Goal: Information Seeking & Learning: Check status

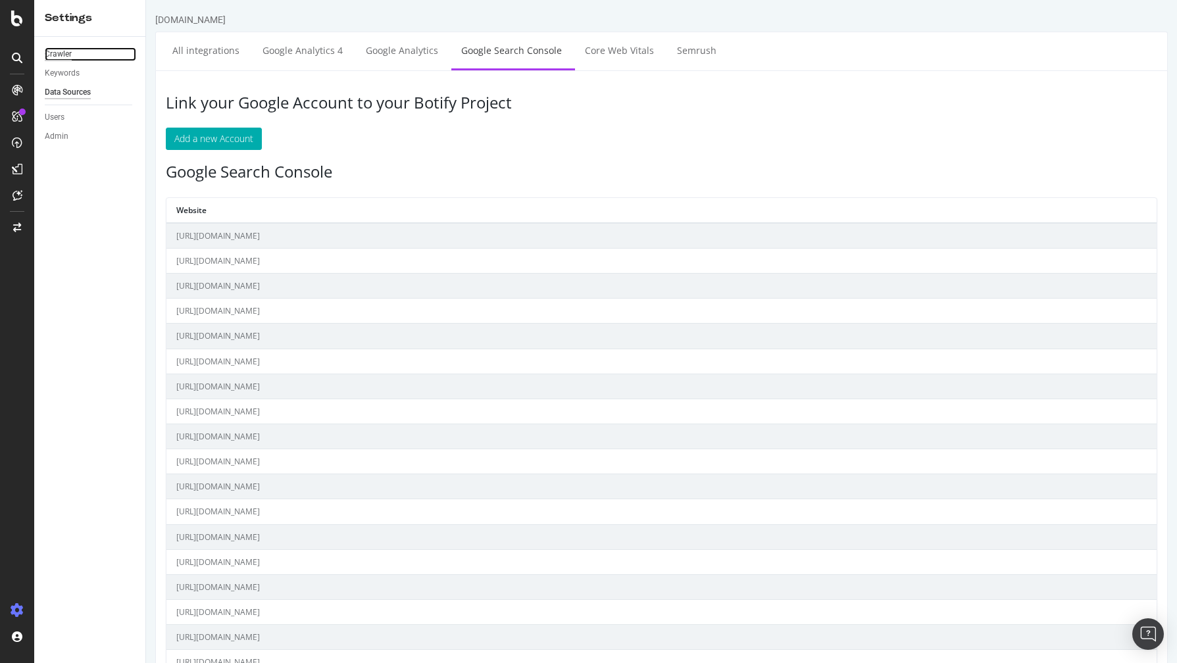
click at [55, 53] on div "Crawler" at bounding box center [58, 54] width 27 height 14
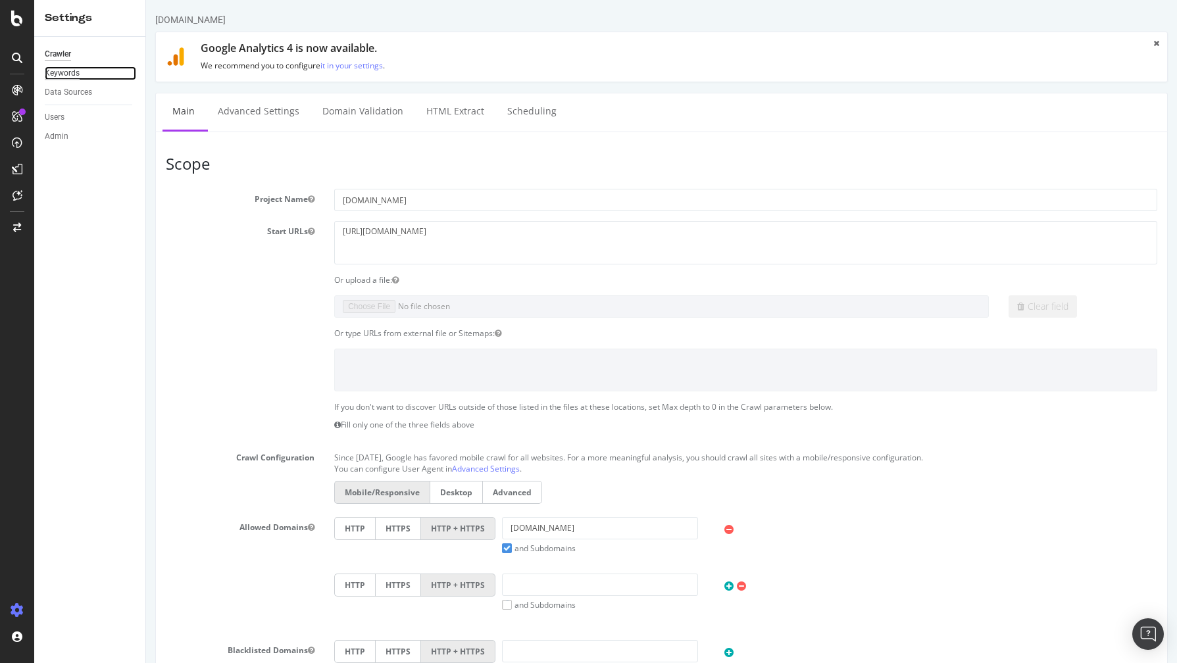
click at [57, 73] on div "Keywords" at bounding box center [62, 73] width 35 height 14
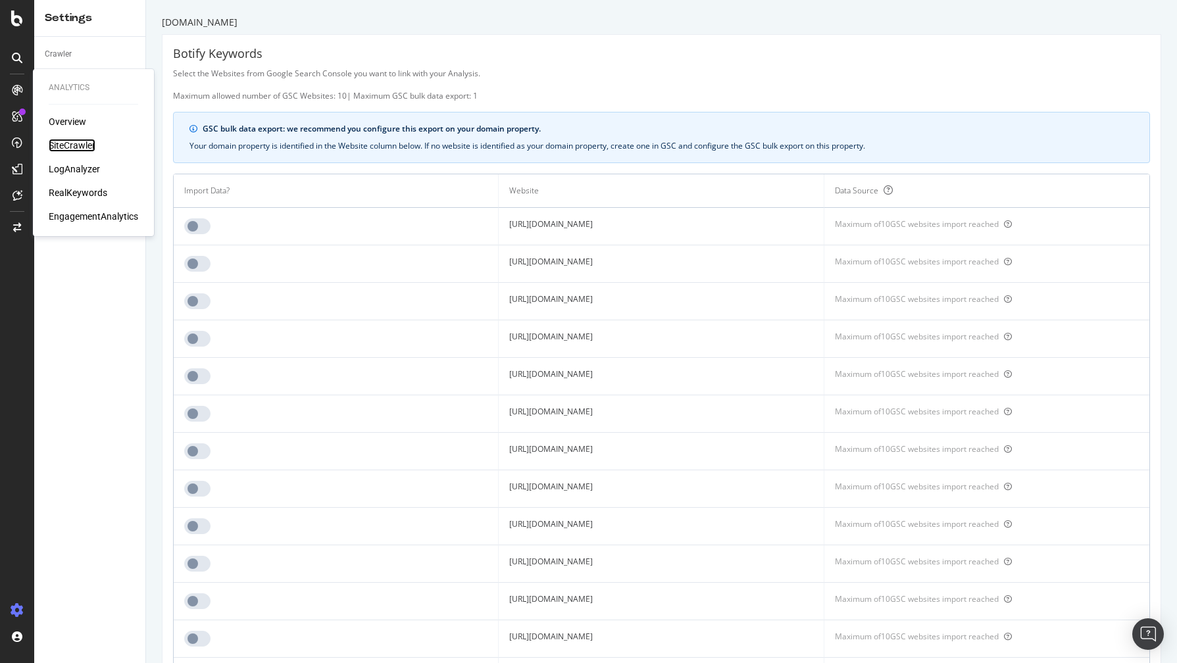
click at [78, 140] on div "SiteCrawler" at bounding box center [72, 145] width 47 height 13
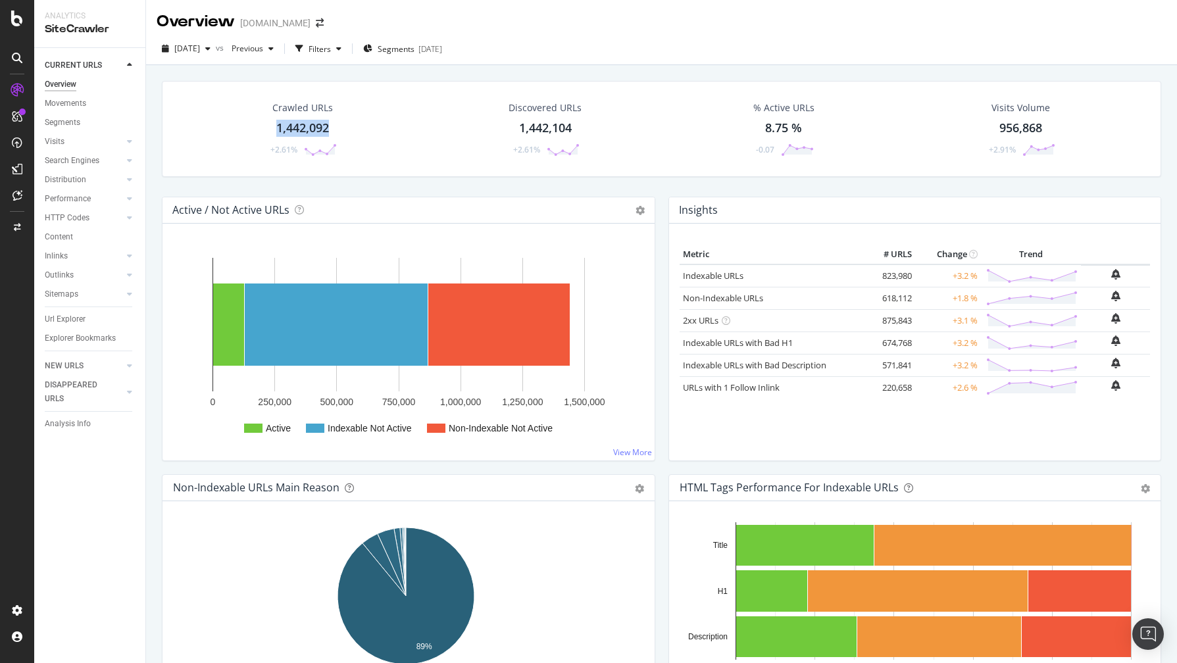
drag, startPoint x: 341, startPoint y: 128, endPoint x: 270, endPoint y: 126, distance: 71.1
click at [270, 126] on div "Crawled URLs 1,442,092 +2.61%" at bounding box center [302, 129] width 95 height 68
click at [55, 29] on div "SiteCrawler" at bounding box center [90, 29] width 90 height 15
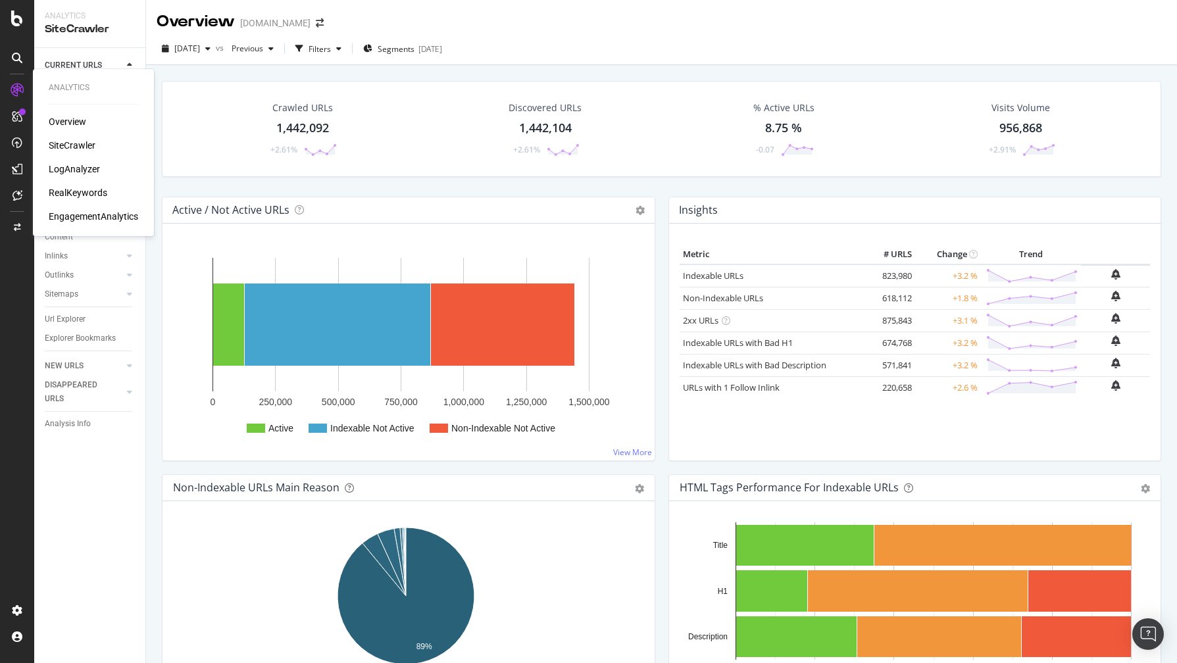
click at [24, 95] on div at bounding box center [17, 90] width 21 height 21
